Goal: Transaction & Acquisition: Purchase product/service

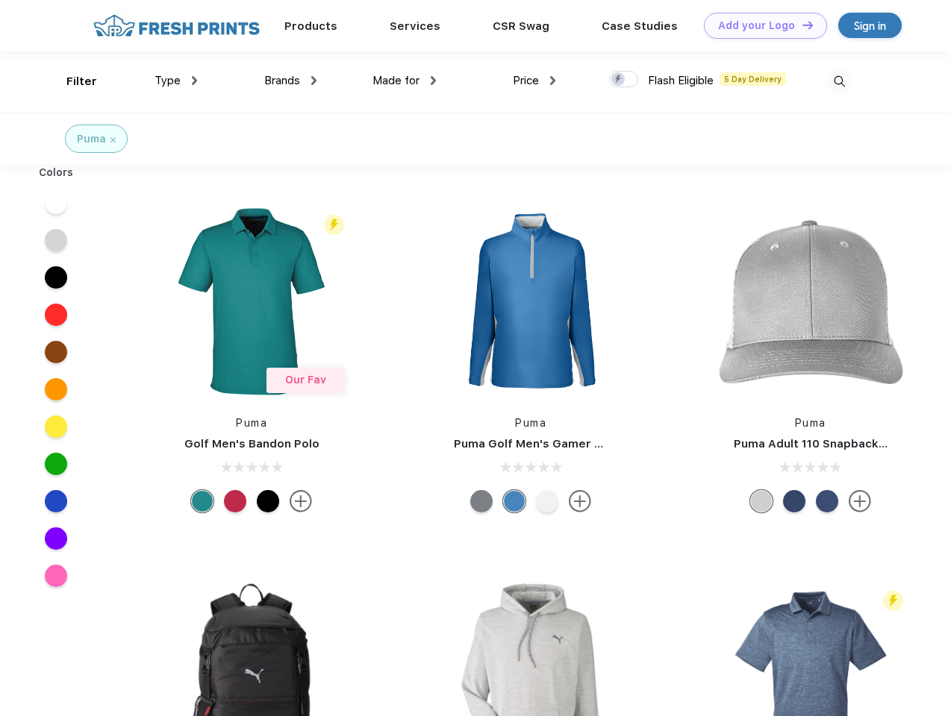
scroll to position [1, 0]
click at [760, 25] on link "Add your Logo Design Tool" at bounding box center [765, 26] width 123 height 26
click at [0, 0] on div "Design Tool" at bounding box center [0, 0] width 0 height 0
click at [801, 25] on link "Add your Logo Design Tool" at bounding box center [765, 26] width 123 height 26
click at [72, 81] on div "Filter" at bounding box center [81, 81] width 31 height 17
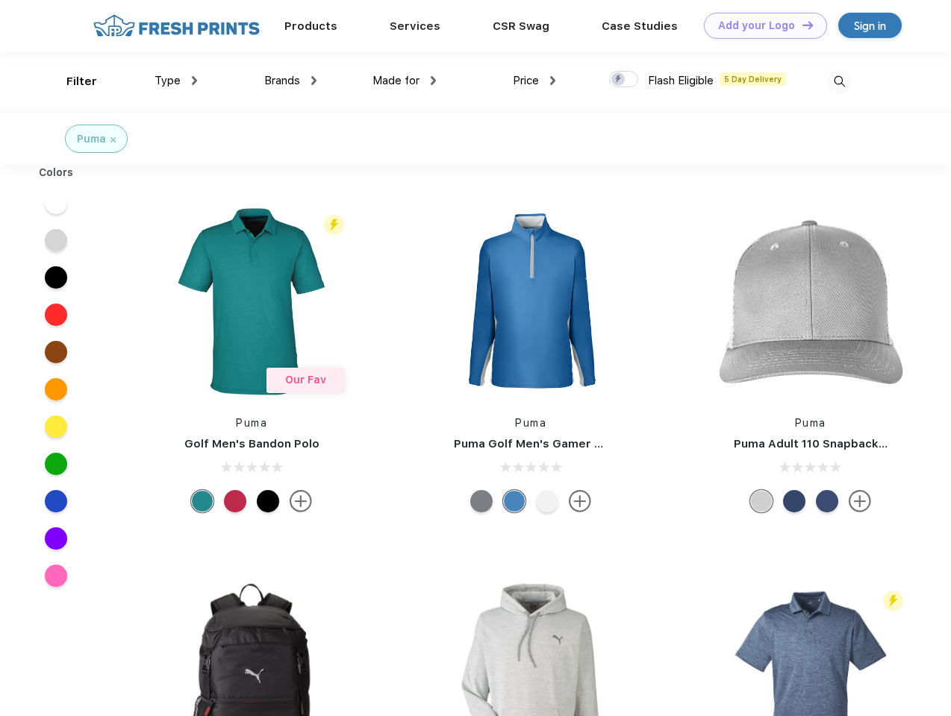
click at [176, 81] on span "Type" at bounding box center [167, 80] width 26 height 13
click at [290, 81] on span "Brands" at bounding box center [282, 80] width 36 height 13
click at [404, 81] on span "Made for" at bounding box center [395, 80] width 47 height 13
click at [534, 81] on span "Price" at bounding box center [526, 80] width 26 height 13
click at [624, 80] on div at bounding box center [623, 79] width 29 height 16
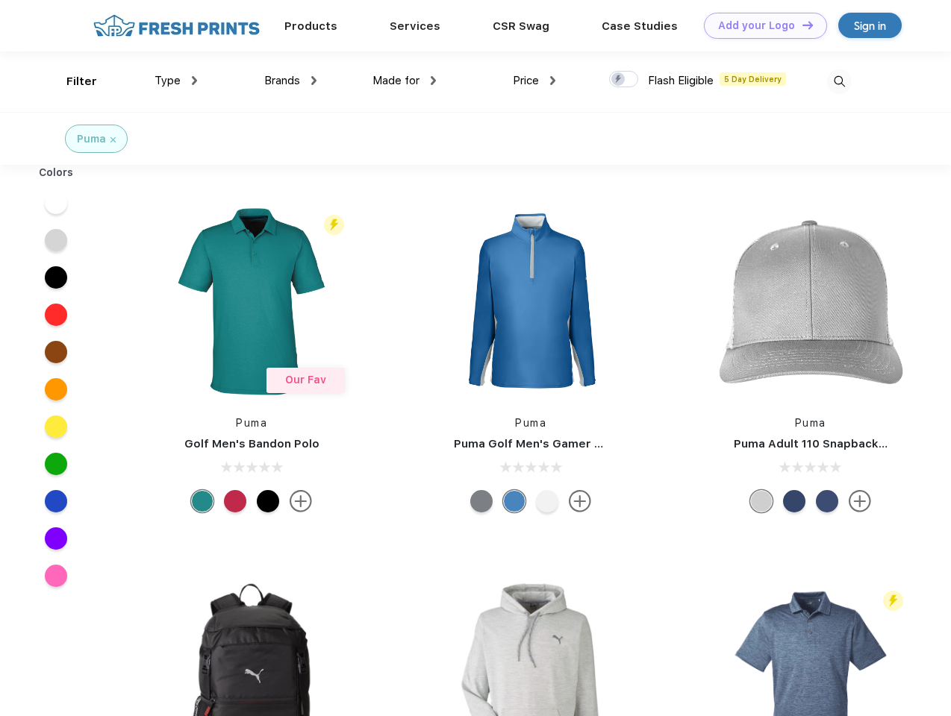
click at [619, 80] on input "checkbox" at bounding box center [614, 75] width 10 height 10
click at [839, 81] on img at bounding box center [839, 81] width 25 height 25
